Goal: Check status: Check status

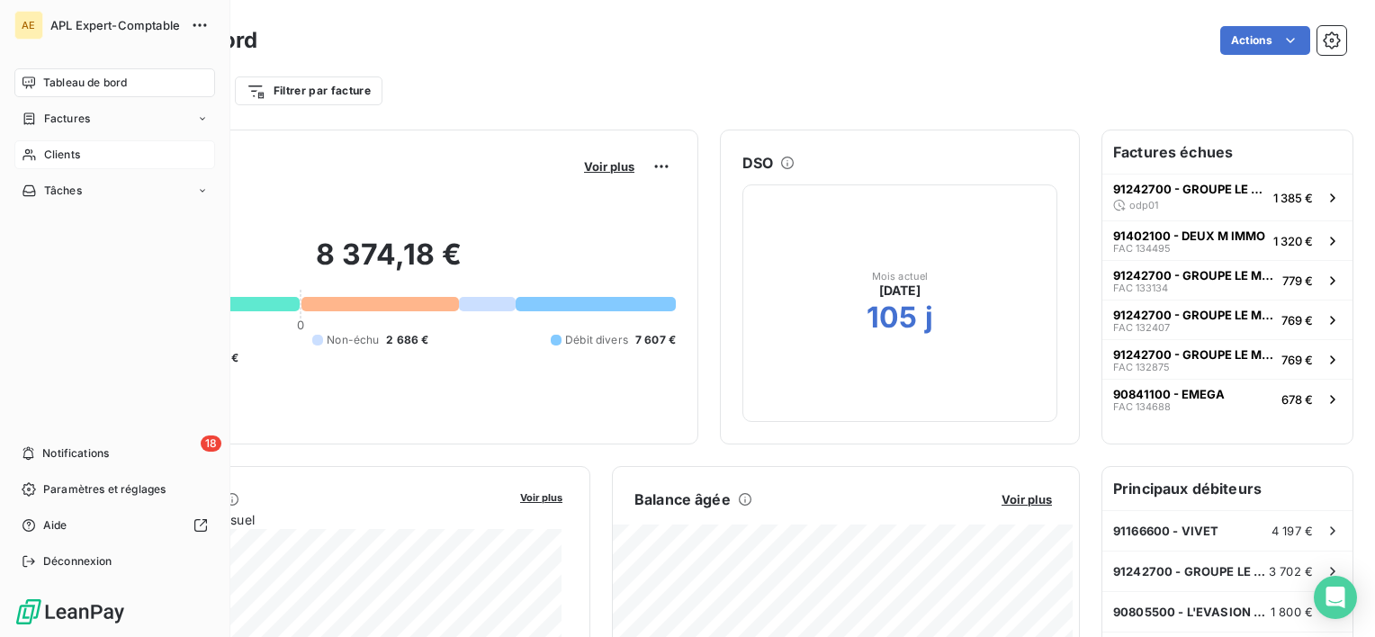
click at [34, 152] on icon at bounding box center [29, 155] width 15 height 14
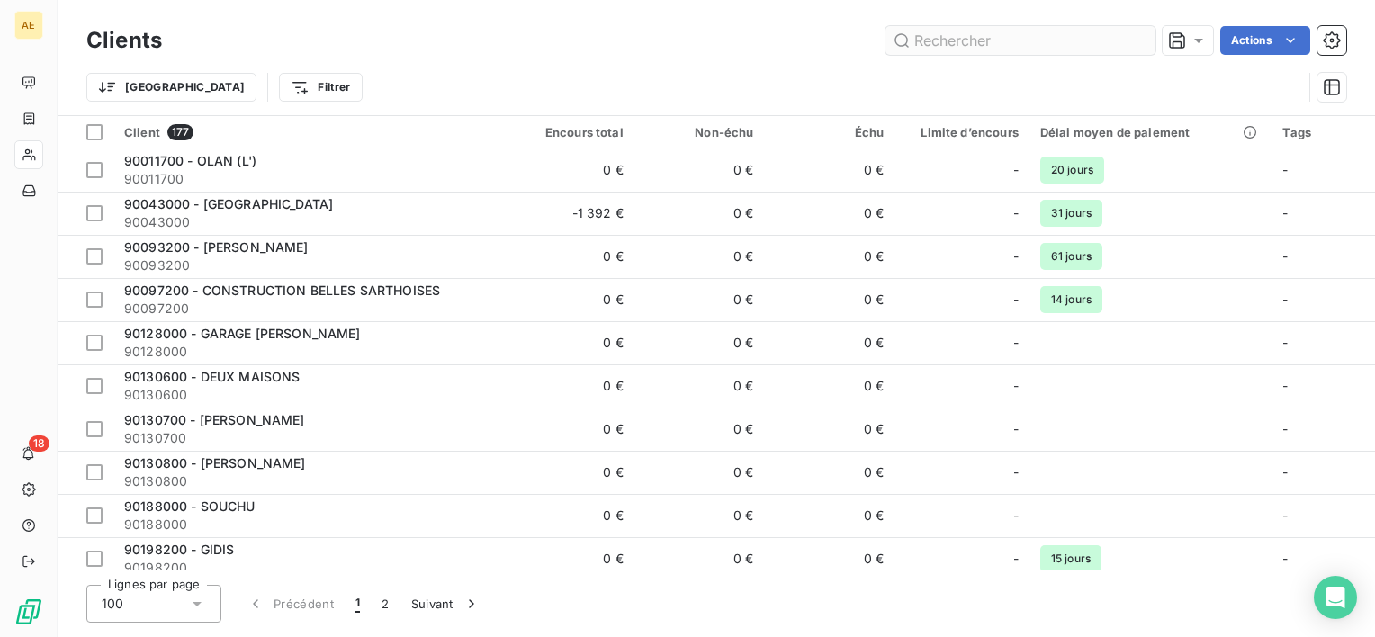
click at [1008, 43] on input "text" at bounding box center [1020, 40] width 270 height 29
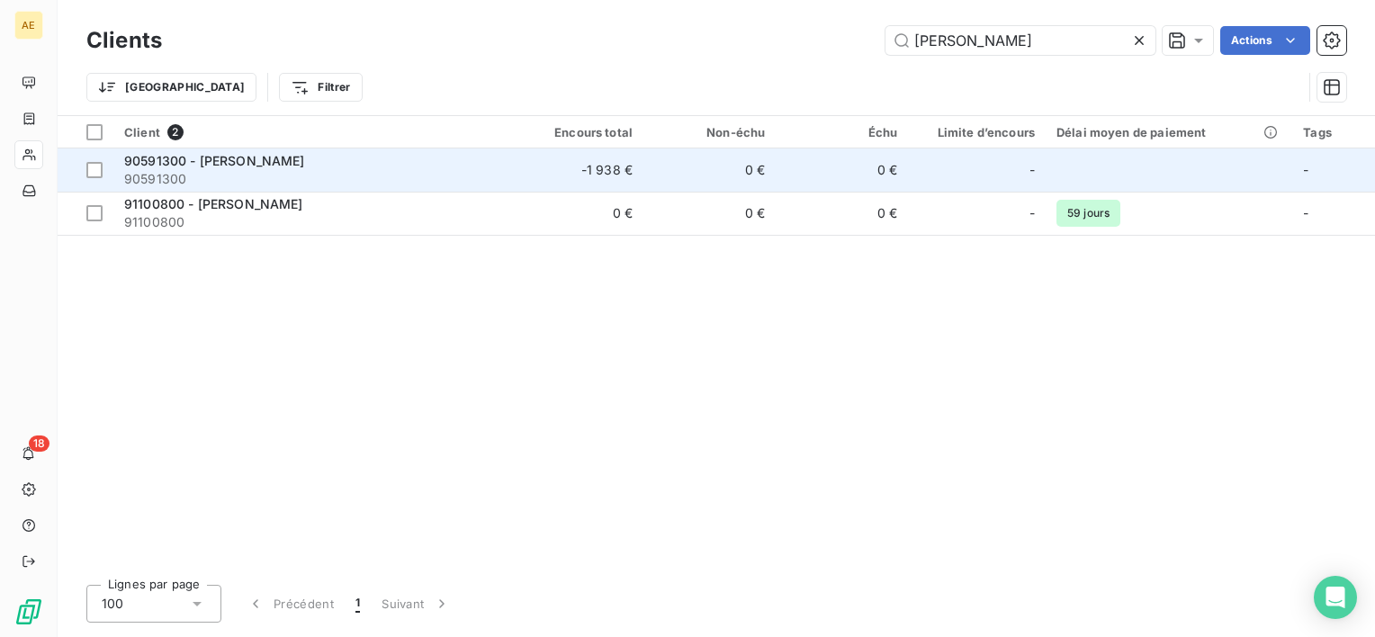
type input "[PERSON_NAME]"
click at [169, 162] on span "90591300 - [PERSON_NAME]" at bounding box center [214, 160] width 181 height 15
